Goal: Find specific page/section: Find specific page/section

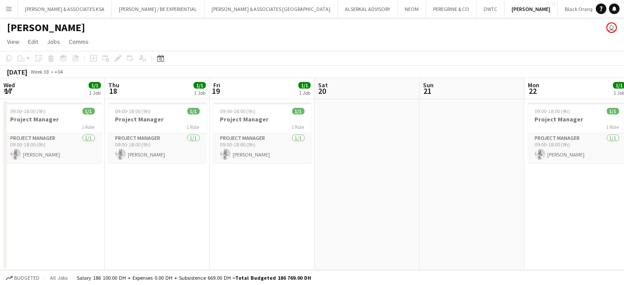
scroll to position [0, 278]
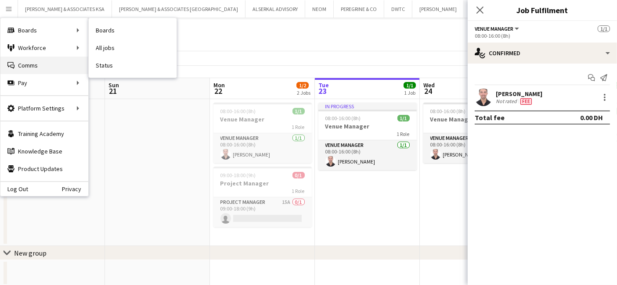
scroll to position [0, 209]
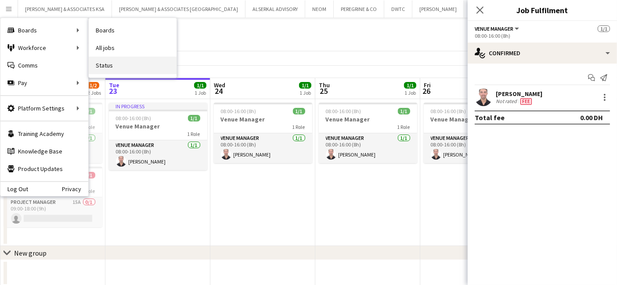
click at [123, 60] on link "Status" at bounding box center [133, 66] width 88 height 18
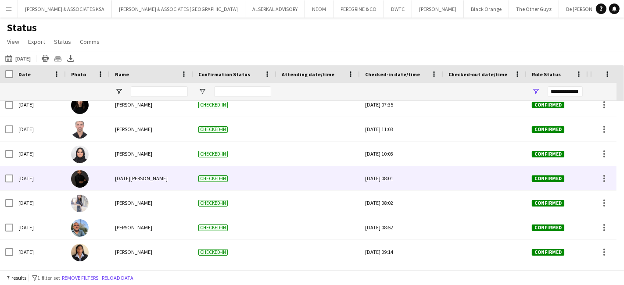
scroll to position [10, 0]
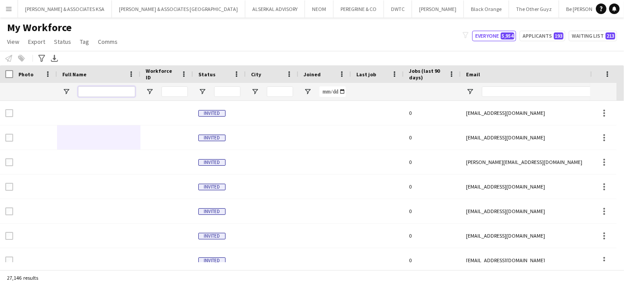
scroll to position [0, 93]
